Goal: Entertainment & Leisure: Browse casually

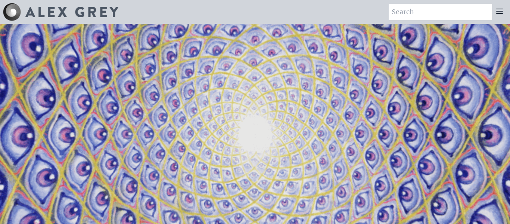
click at [501, 11] on icon at bounding box center [499, 11] width 6 height 4
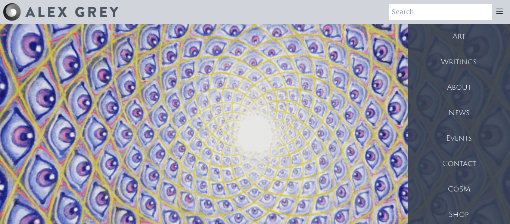
click at [468, 34] on div "Art" at bounding box center [459, 36] width 102 height 25
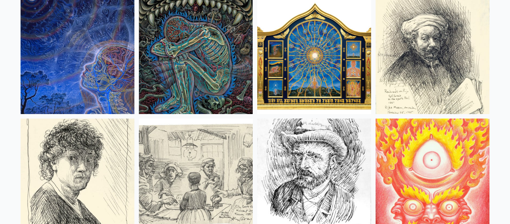
scroll to position [6235, 0]
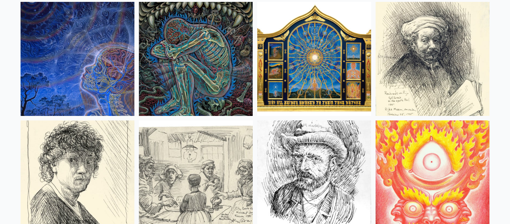
click at [182, 75] on img at bounding box center [196, 59] width 114 height 114
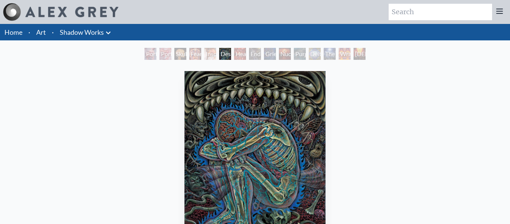
click at [207, 57] on div "Insomnia" at bounding box center [210, 54] width 12 height 12
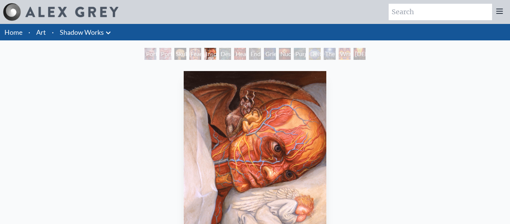
click at [192, 55] on div "Fear" at bounding box center [195, 54] width 12 height 12
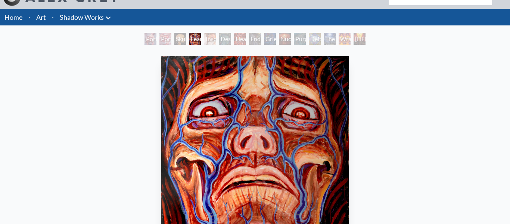
scroll to position [14, 0]
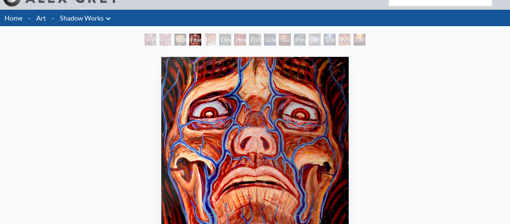
click at [179, 42] on div "Skull Fetus" at bounding box center [180, 40] width 12 height 12
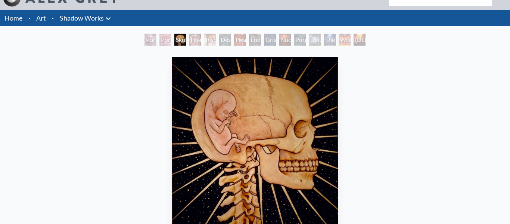
click at [159, 37] on div "Portrait of an Artist 1" at bounding box center [165, 40] width 12 height 12
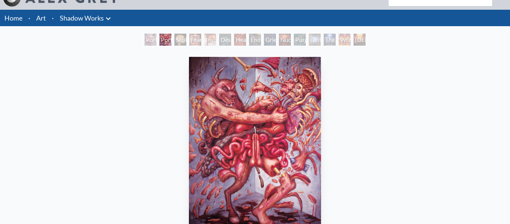
click at [131, 40] on div "Portrait of an Artist 2 Portrait of an Artist 1 Skull Fetus Fear Insomnia Despa…" at bounding box center [255, 41] width 510 height 14
click at [151, 40] on div "Portrait of an Artist 2" at bounding box center [150, 40] width 12 height 12
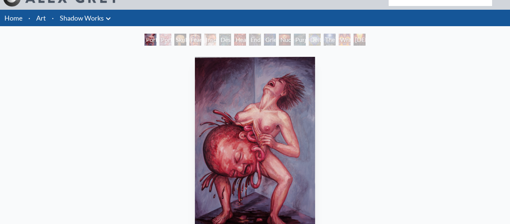
click at [150, 40] on div "Portrait of an Artist 2" at bounding box center [150, 40] width 12 height 12
